Goal: Task Accomplishment & Management: Manage account settings

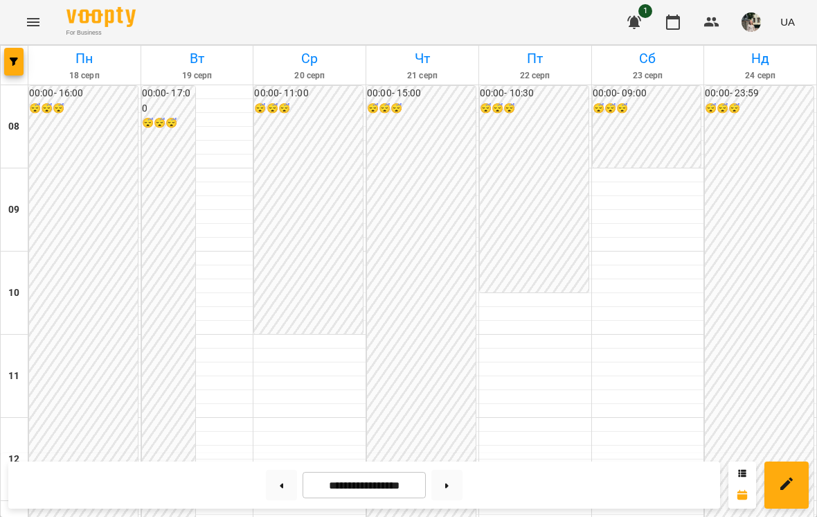
scroll to position [567, 0]
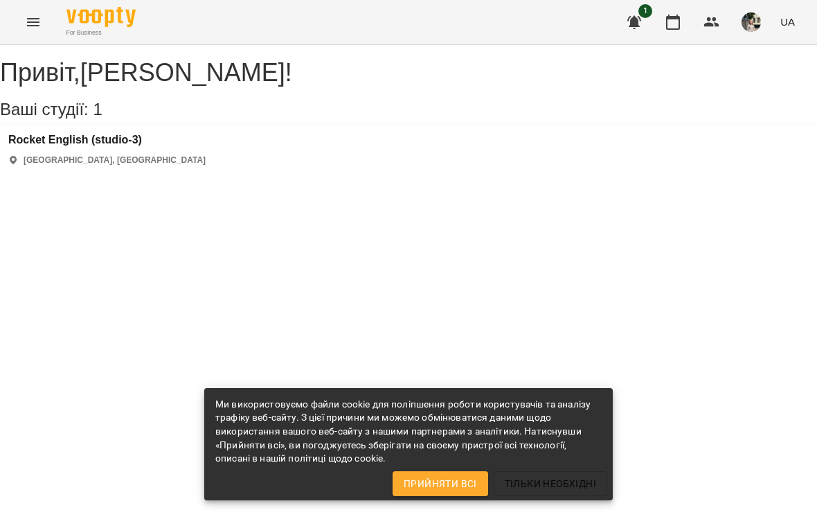
click at [650, 21] on button "button" at bounding box center [634, 22] width 33 height 33
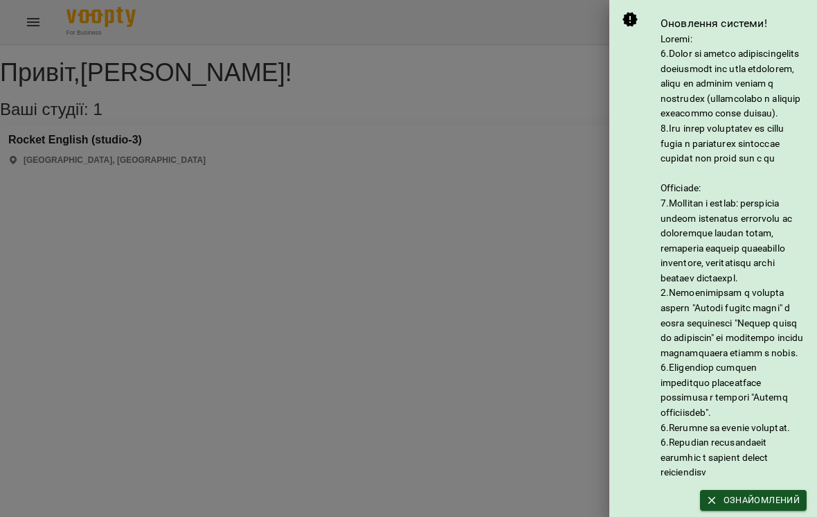
click at [533, 206] on div at bounding box center [408, 258] width 817 height 517
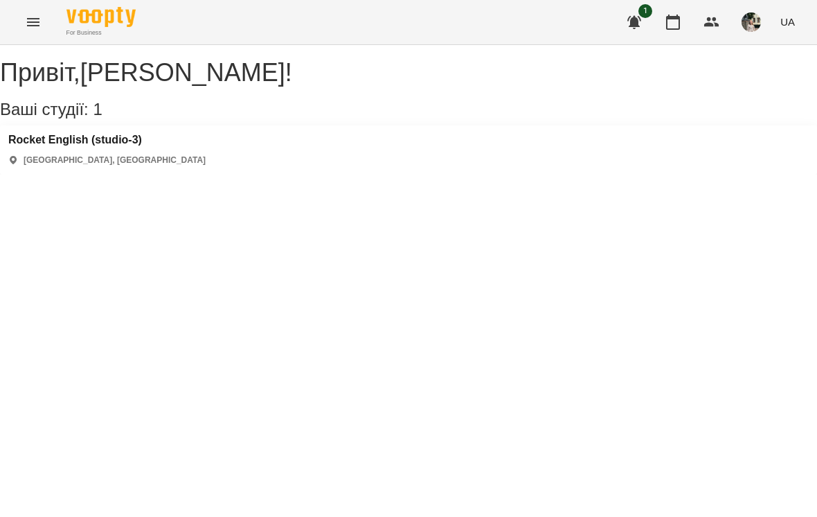
click at [677, 21] on icon "button" at bounding box center [673, 22] width 17 height 17
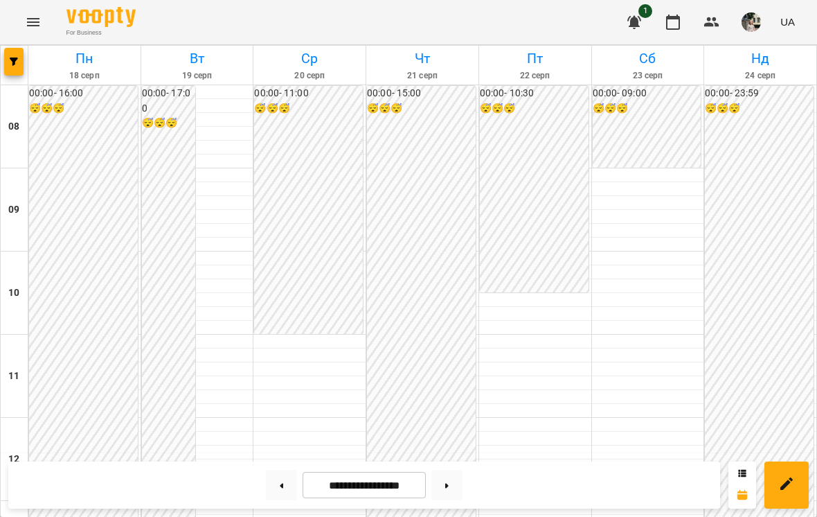
scroll to position [612, 0]
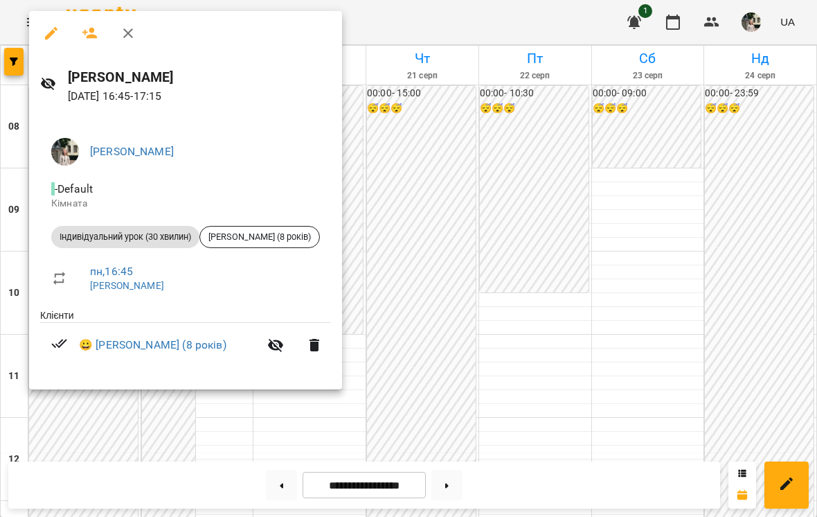
click at [638, 238] on div at bounding box center [408, 258] width 817 height 517
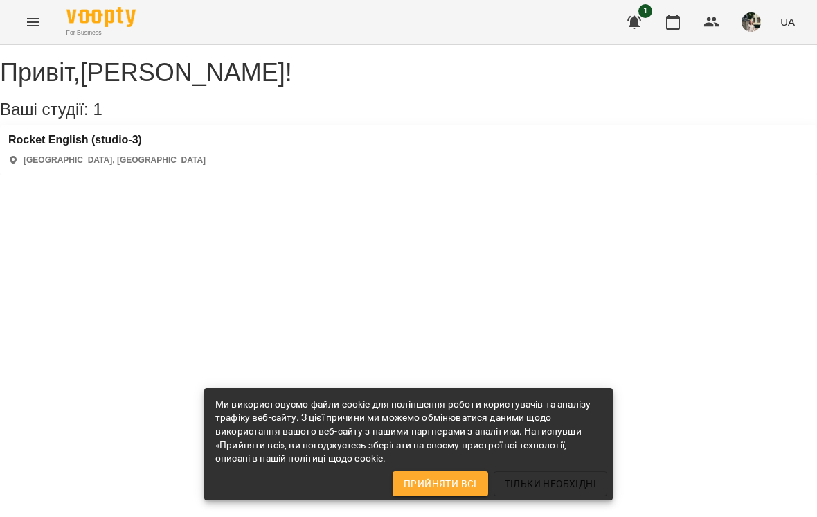
click at [679, 24] on icon "button" at bounding box center [673, 22] width 17 height 17
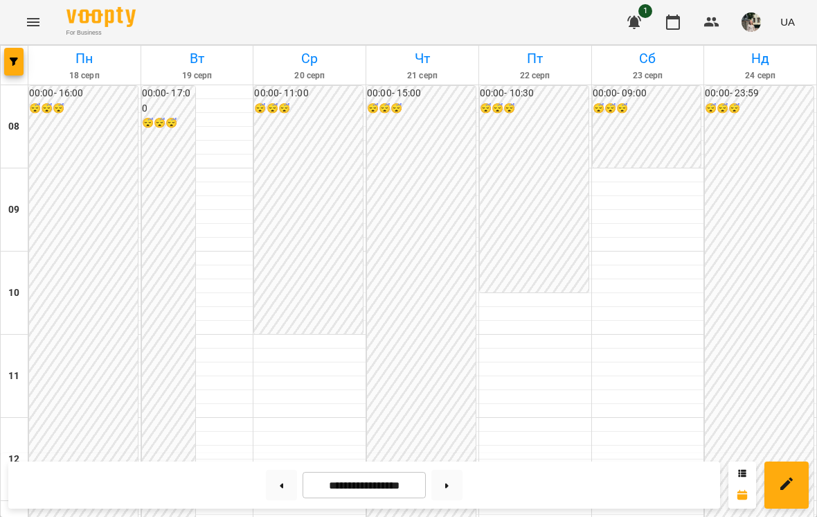
scroll to position [484, 0]
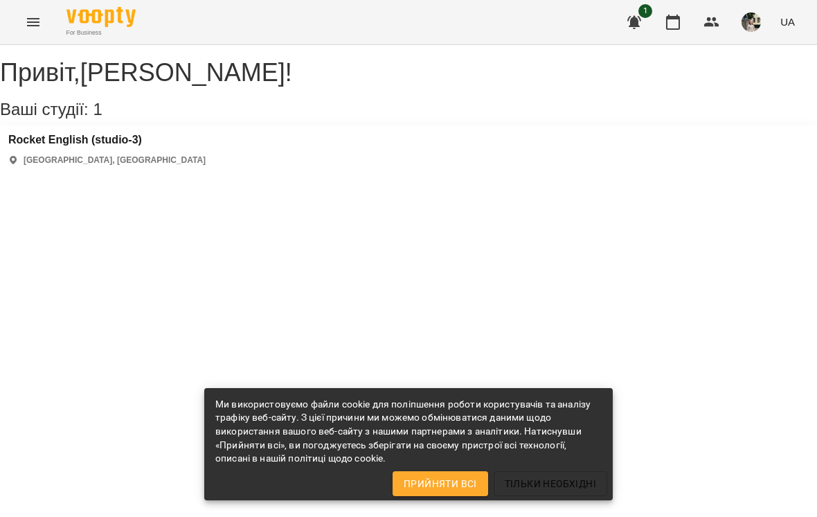
click at [675, 19] on icon "button" at bounding box center [673, 22] width 14 height 15
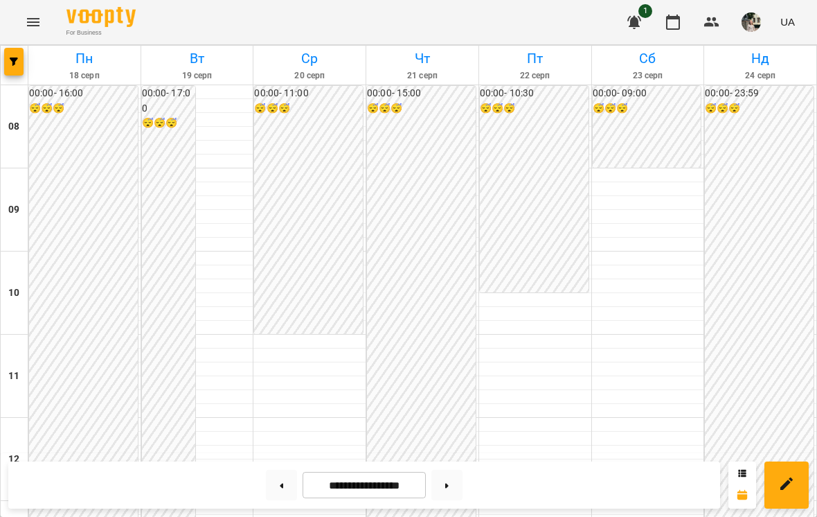
scroll to position [679, 0]
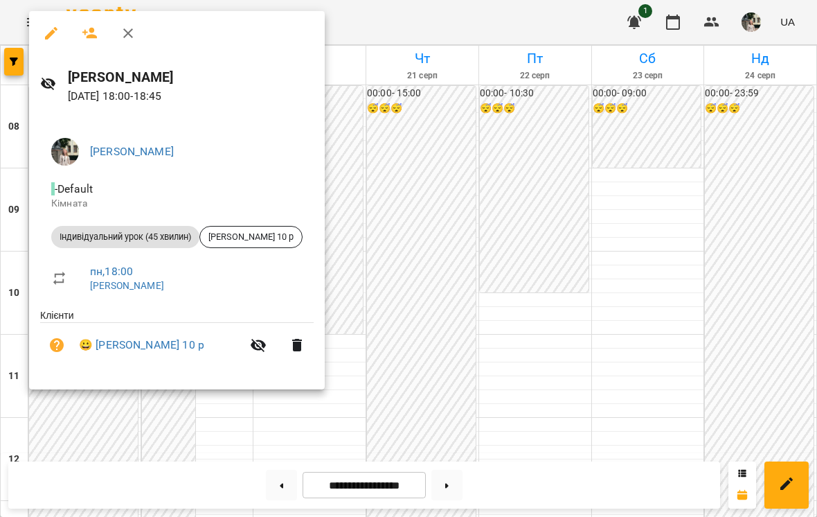
click at [609, 181] on div at bounding box center [408, 258] width 817 height 517
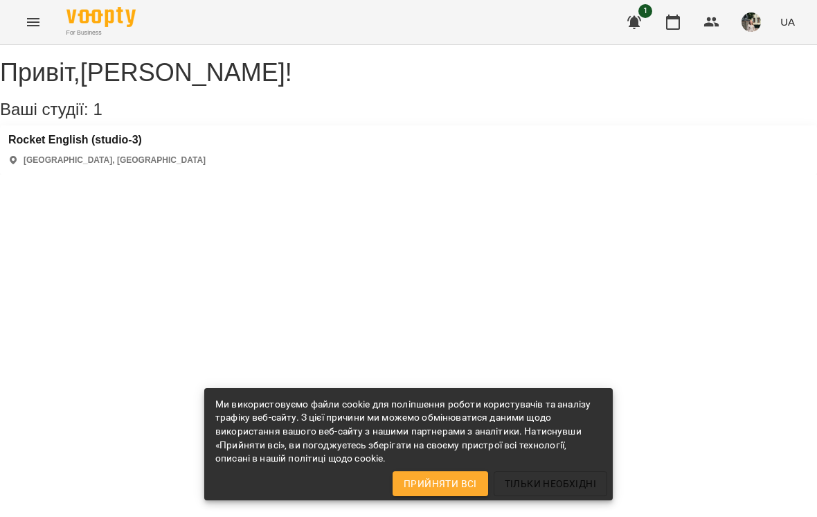
click at [675, 24] on icon "button" at bounding box center [673, 22] width 17 height 17
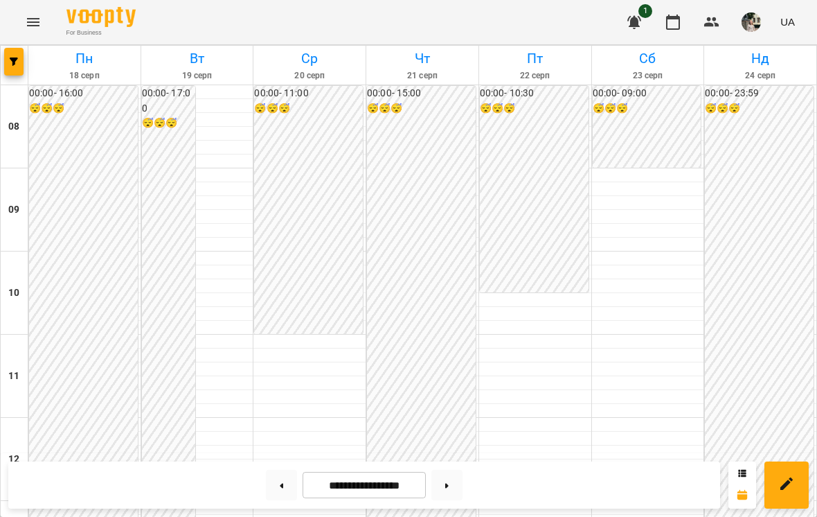
scroll to position [846, 0]
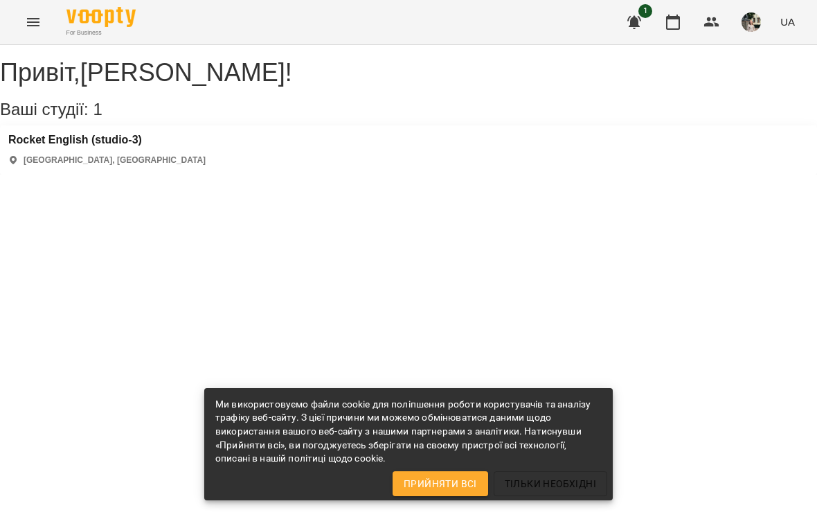
click at [677, 21] on icon "button" at bounding box center [673, 22] width 17 height 17
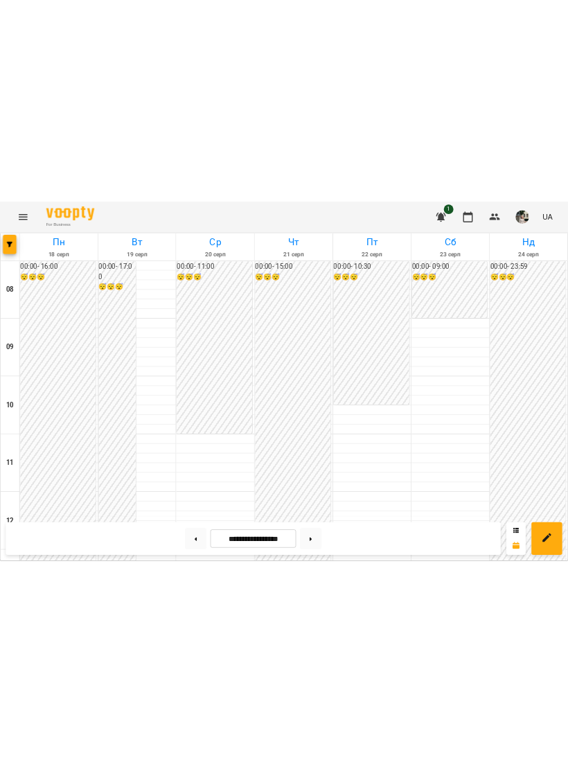
scroll to position [320, 0]
